Goal: Check status

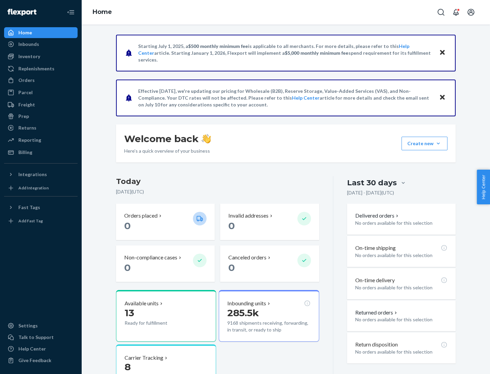
click at [438, 143] on button "Create new Create new inbound Create new order Create new product" at bounding box center [424, 144] width 46 height 14
click at [23, 116] on div "Prep" at bounding box center [23, 116] width 11 height 7
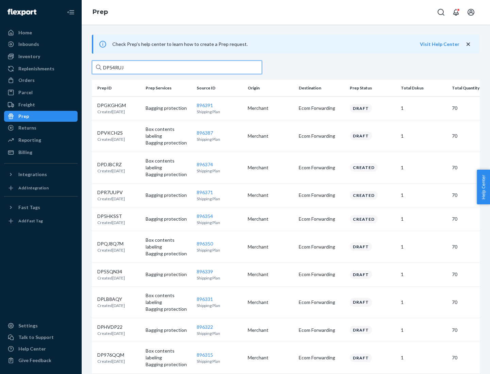
type input "DP54RUJL"
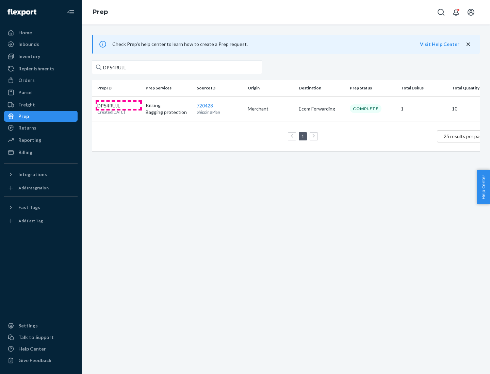
click at [119, 105] on p "DP54RUJL" at bounding box center [111, 105] width 28 height 7
